Goal: Communication & Community: Participate in discussion

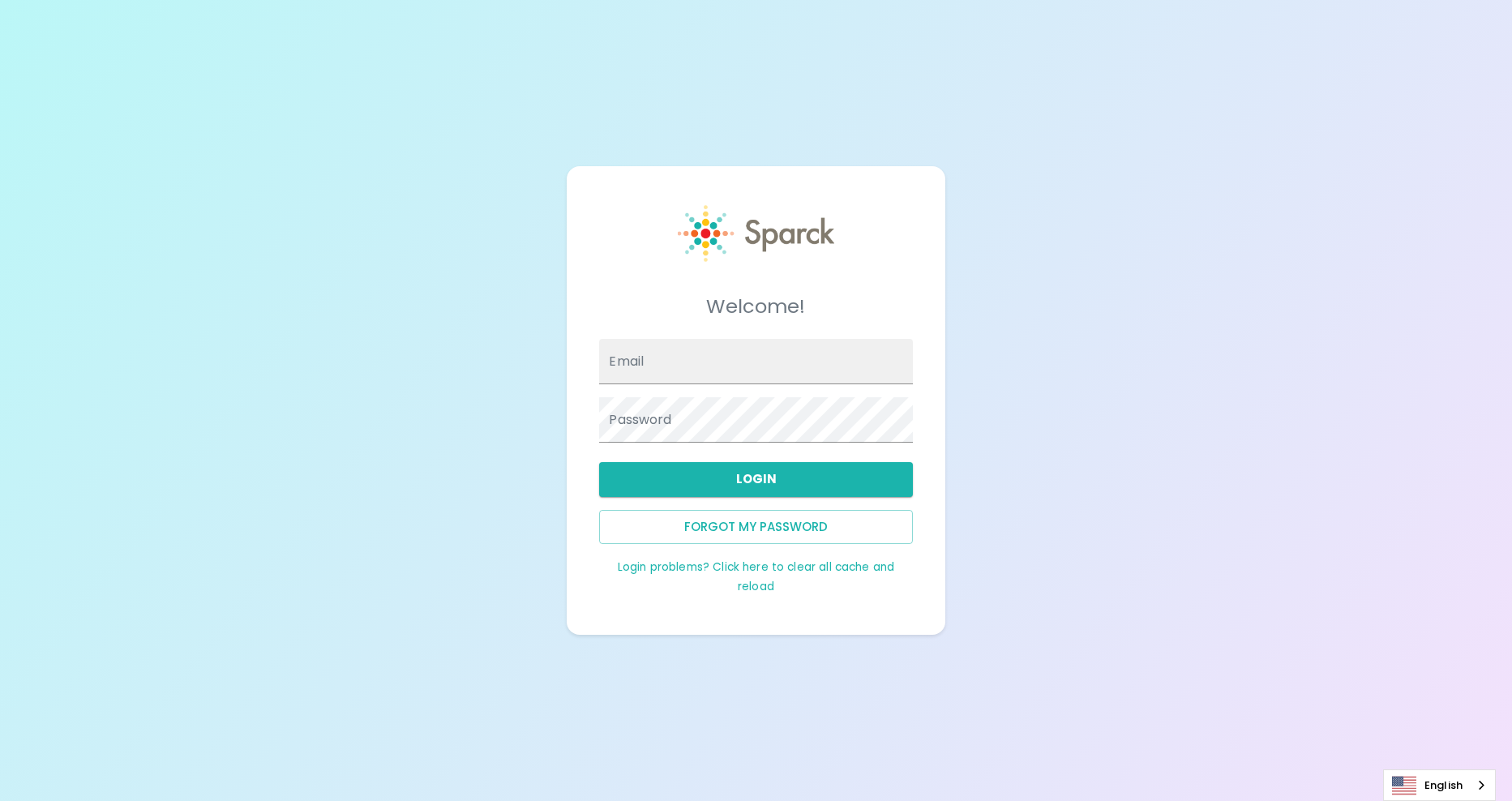
type input "[EMAIL_ADDRESS][DOMAIN_NAME]"
click at [733, 482] on button "Login" at bounding box center [755, 479] width 313 height 34
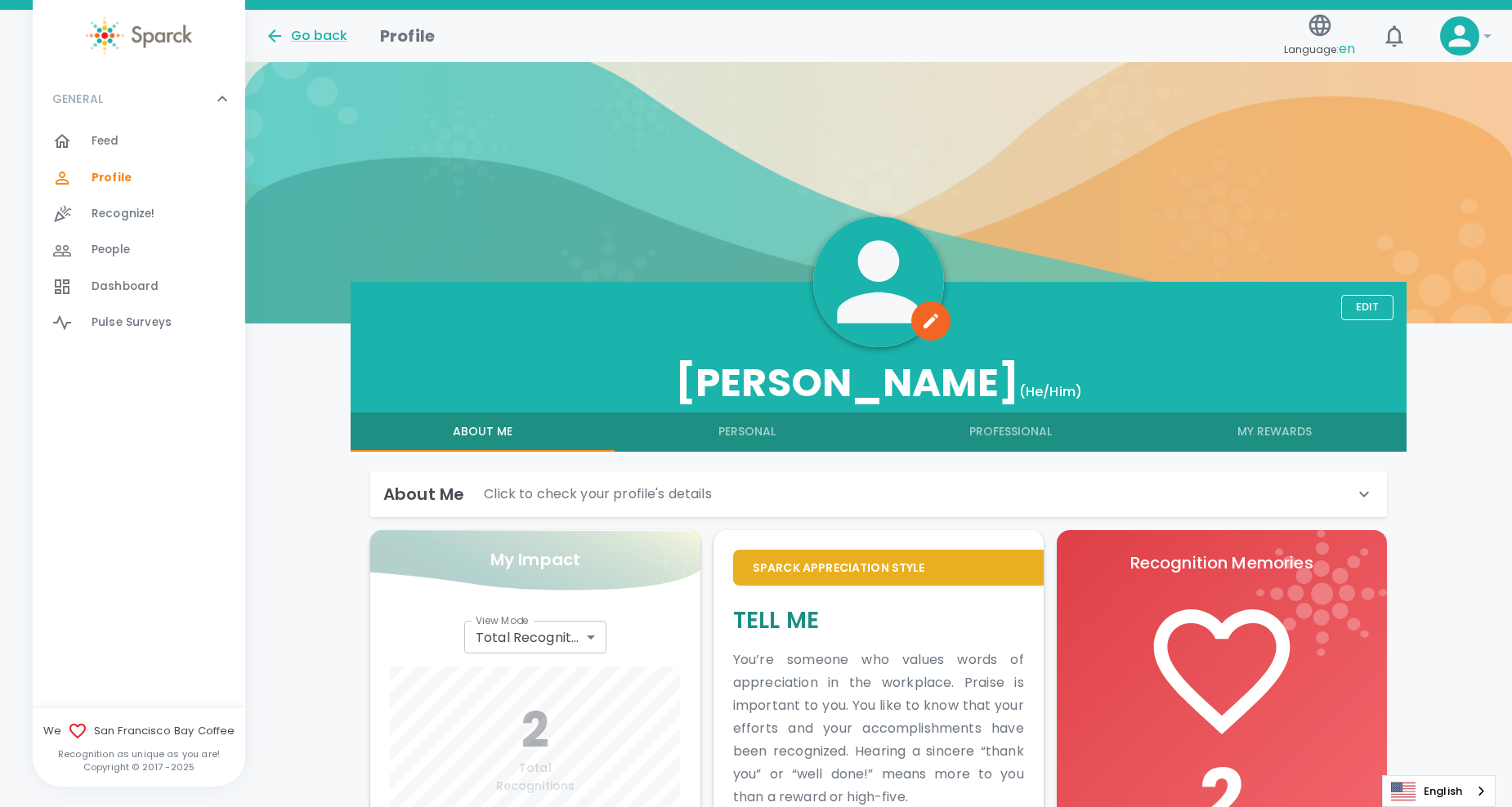
click at [99, 138] on span "Feed" at bounding box center [105, 141] width 28 height 16
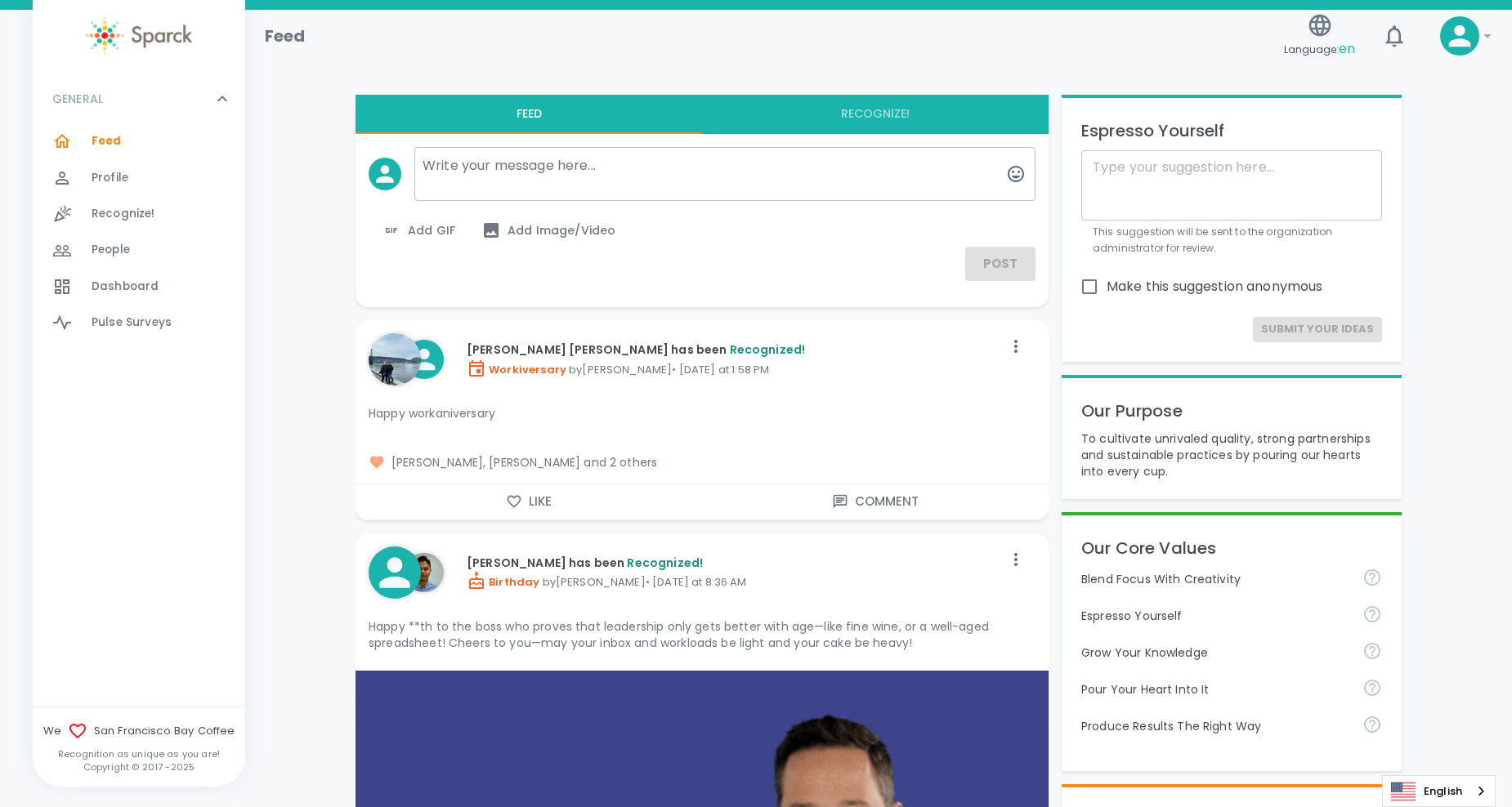
click at [635, 458] on span "[PERSON_NAME], [PERSON_NAME] and 2 others" at bounding box center [702, 463] width 667 height 16
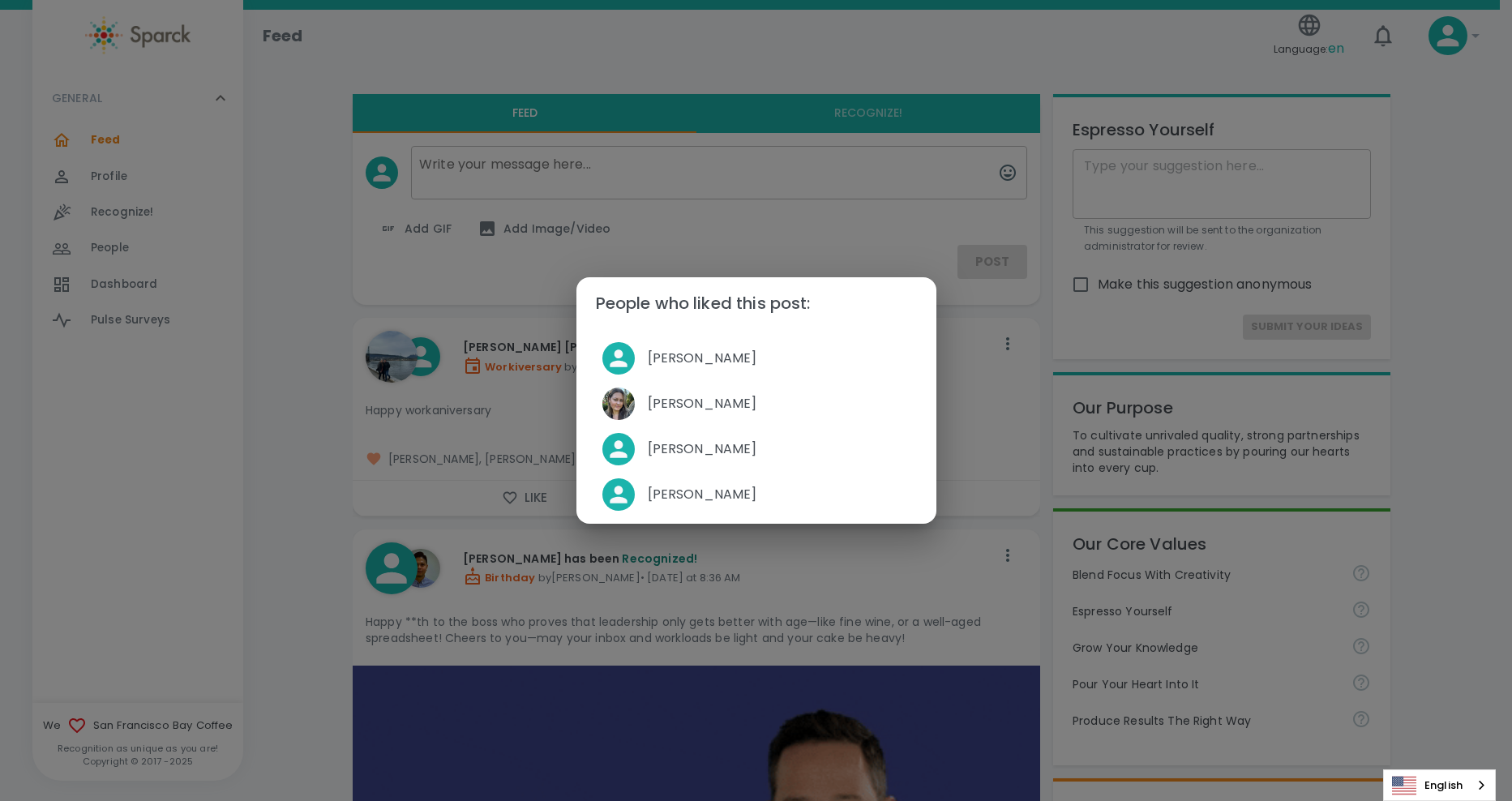
click at [267, 425] on div "People who liked this post: [PERSON_NAME] [PERSON_NAME] [PERSON_NAME] [PERSON_N…" at bounding box center [756, 400] width 1512 height 801
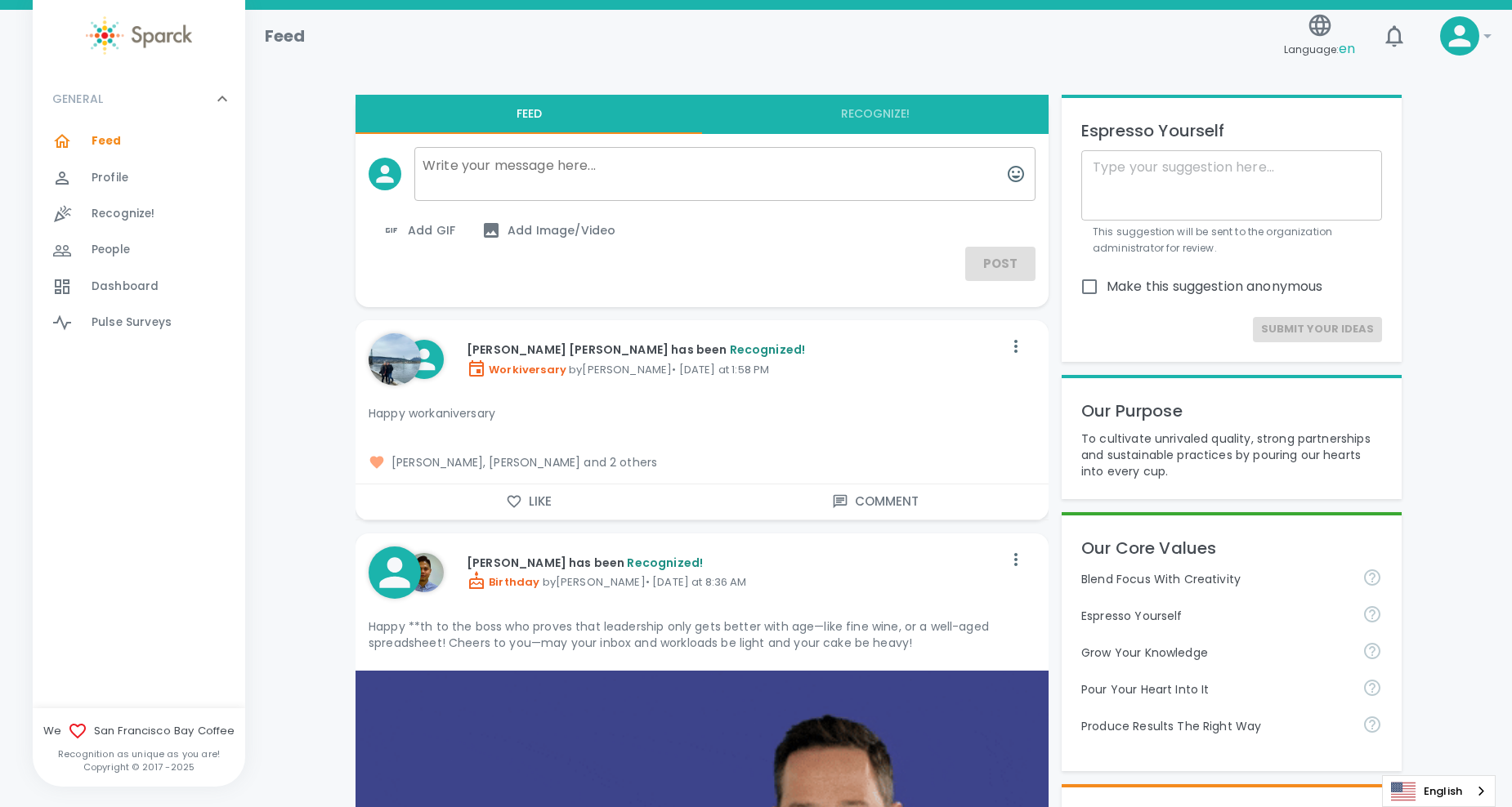
click at [539, 111] on button "Feed" at bounding box center [528, 114] width 346 height 39
click at [911, 98] on button "Recognize!" at bounding box center [875, 114] width 346 height 39
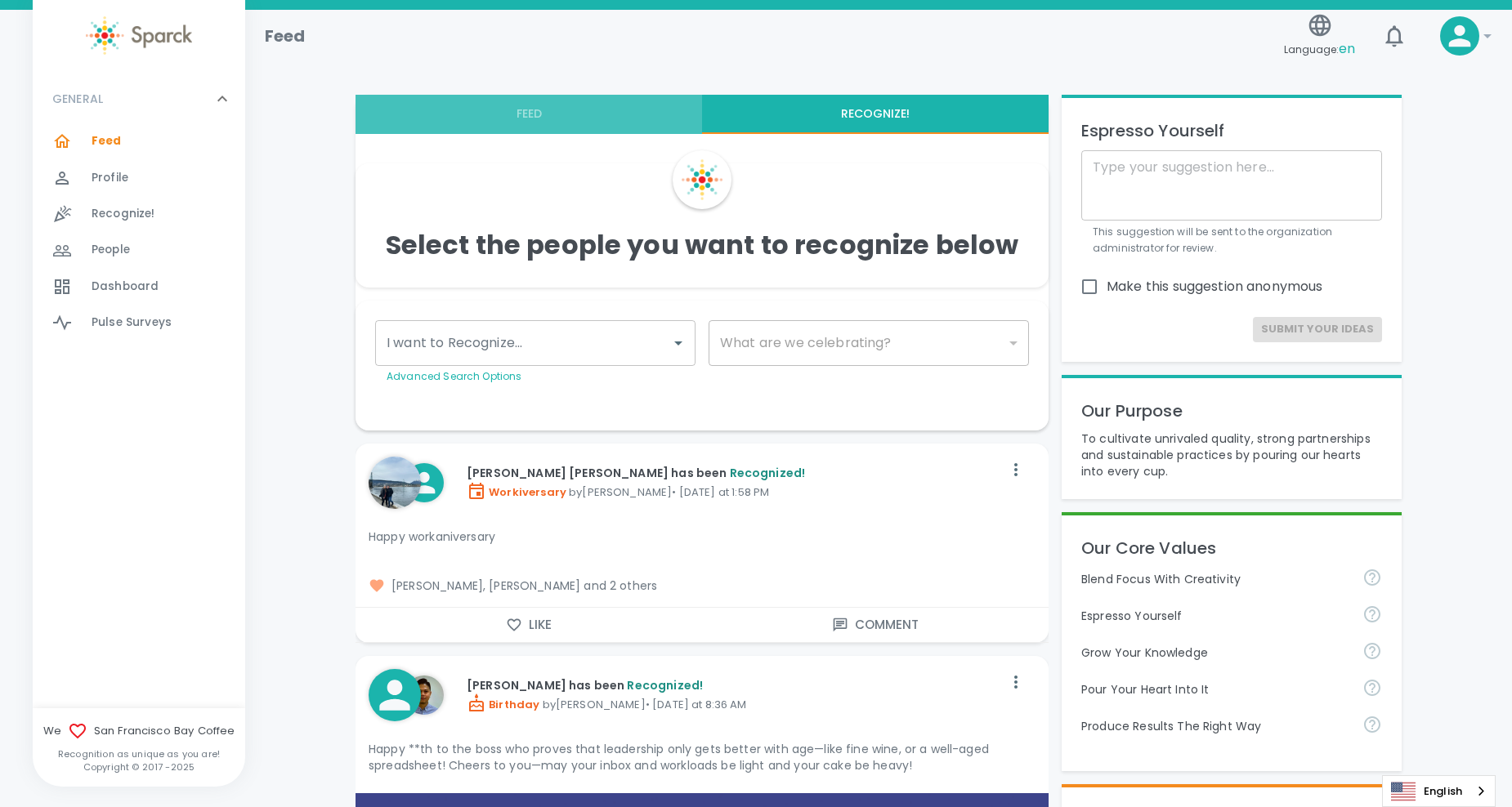
click at [541, 124] on button "Feed" at bounding box center [528, 114] width 346 height 39
